Goal: Transaction & Acquisition: Download file/media

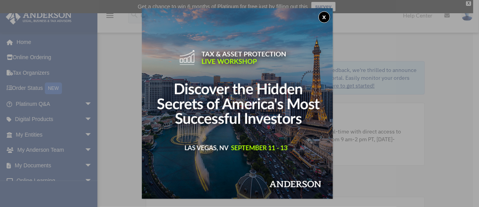
click at [328, 18] on button "x" at bounding box center [324, 17] width 12 height 12
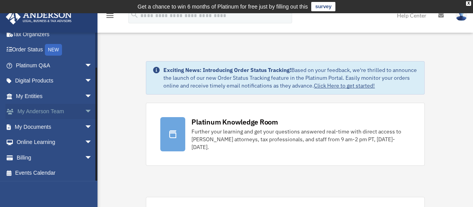
scroll to position [40, 0]
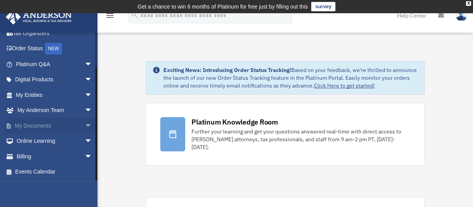
click at [85, 124] on span "arrow_drop_down" at bounding box center [93, 126] width 16 height 16
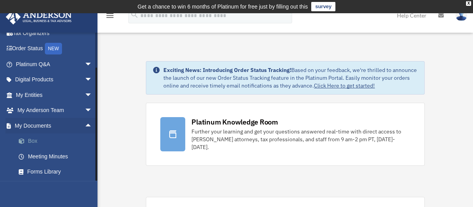
click at [33, 140] on link "Box" at bounding box center [57, 142] width 93 height 16
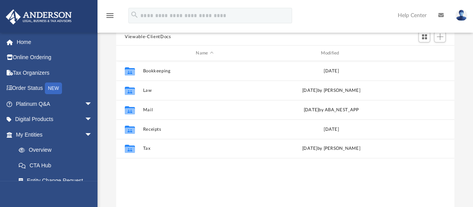
scroll to position [76, 0]
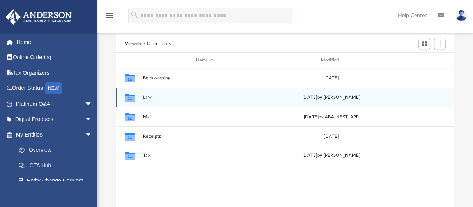
click at [147, 96] on button "Law" at bounding box center [204, 97] width 123 height 5
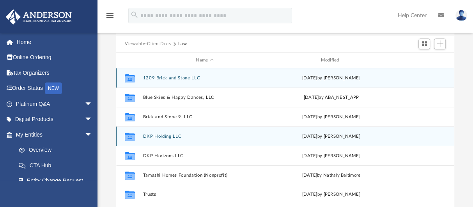
scroll to position [115, 0]
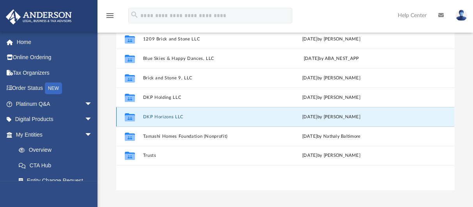
click at [149, 115] on button "DKP Horizons LLC" at bounding box center [204, 117] width 123 height 5
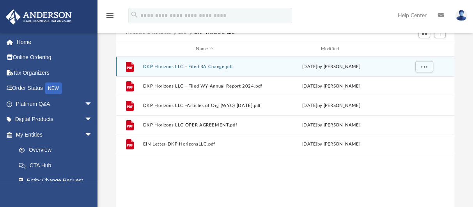
scroll to position [78, 0]
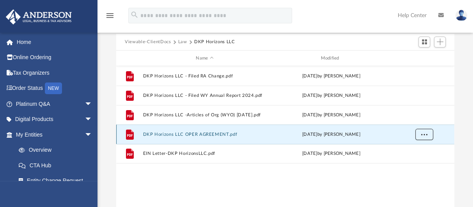
click at [425, 134] on span "More options" at bounding box center [424, 134] width 6 height 4
click at [416, 161] on li "Download" at bounding box center [417, 162] width 23 height 8
